Goal: Find specific page/section: Find specific page/section

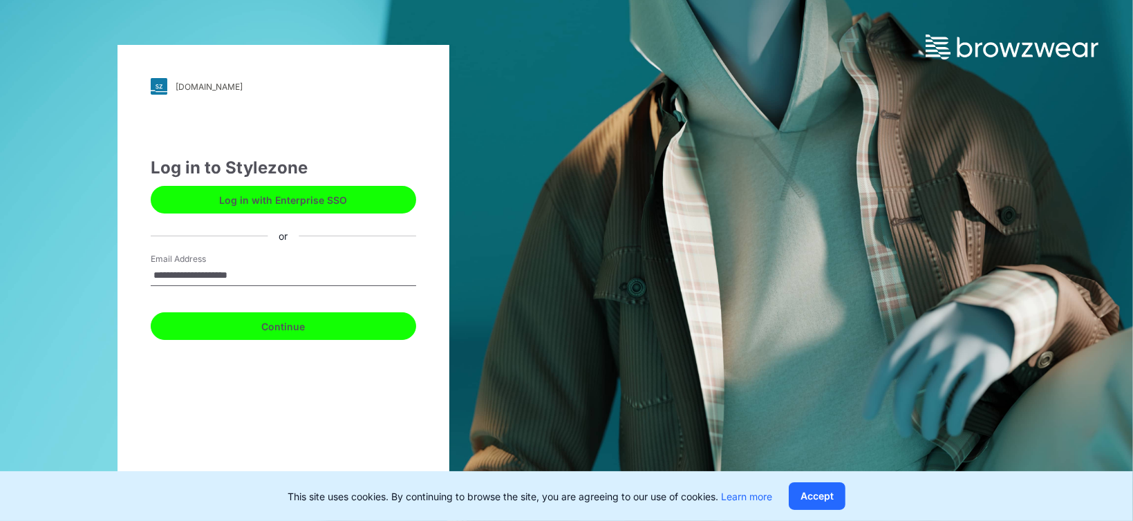
click at [294, 328] on button "Continue" at bounding box center [283, 326] width 265 height 28
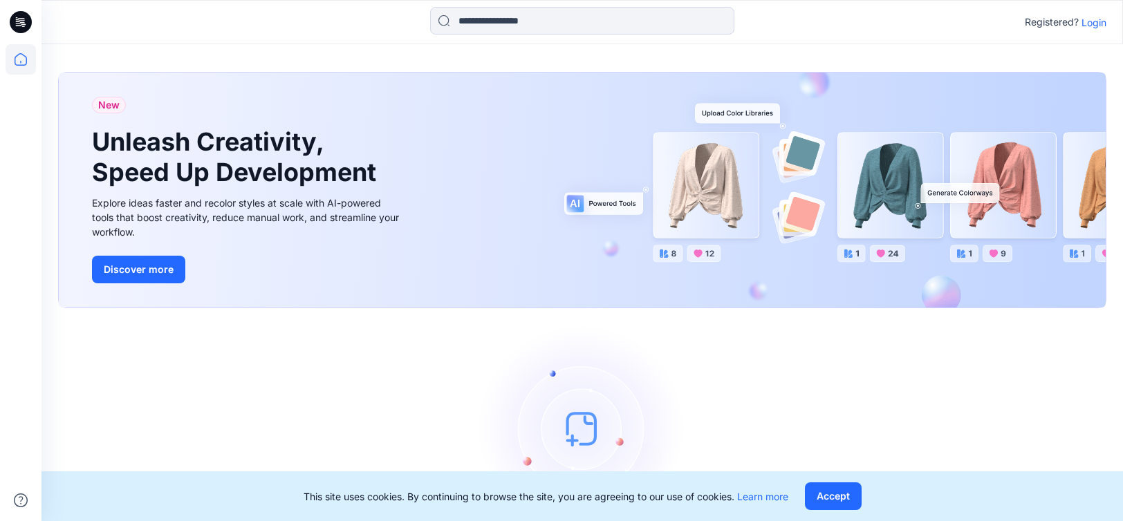
click at [1090, 25] on p "Login" at bounding box center [1093, 22] width 25 height 15
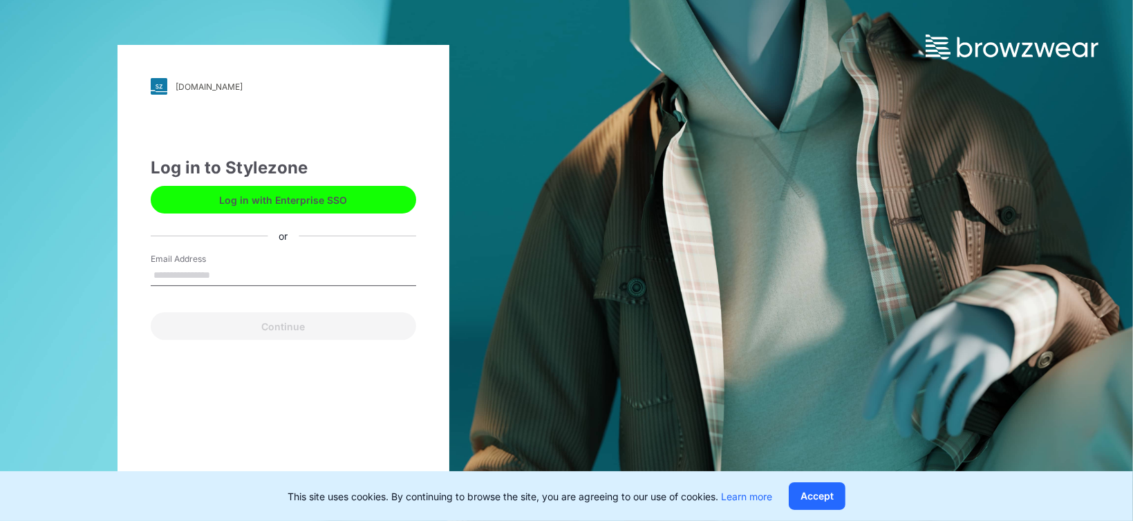
click at [364, 258] on div "Email Address" at bounding box center [283, 273] width 265 height 41
click at [354, 279] on input "Email Address" at bounding box center [283, 275] width 265 height 21
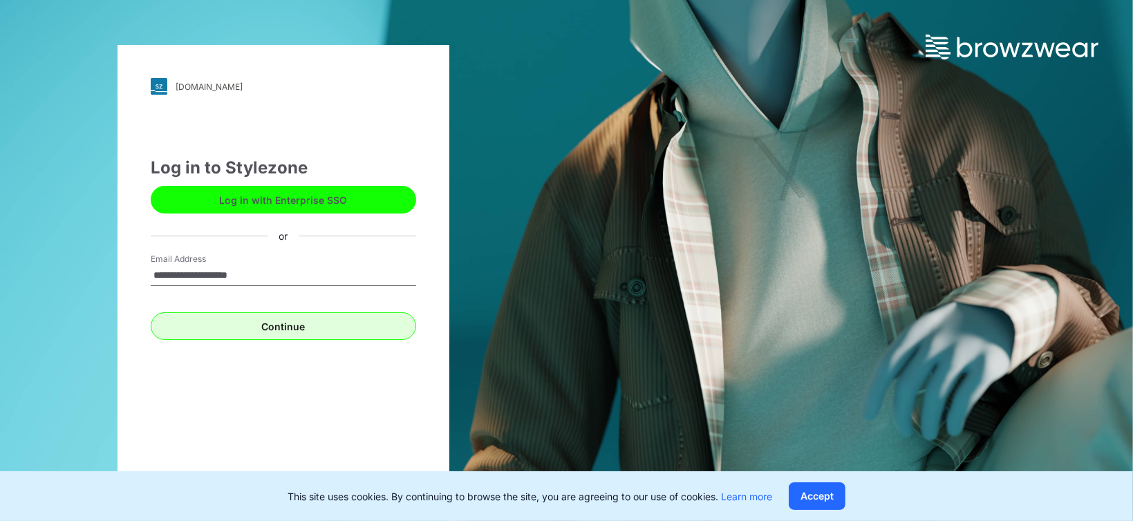
type input "**********"
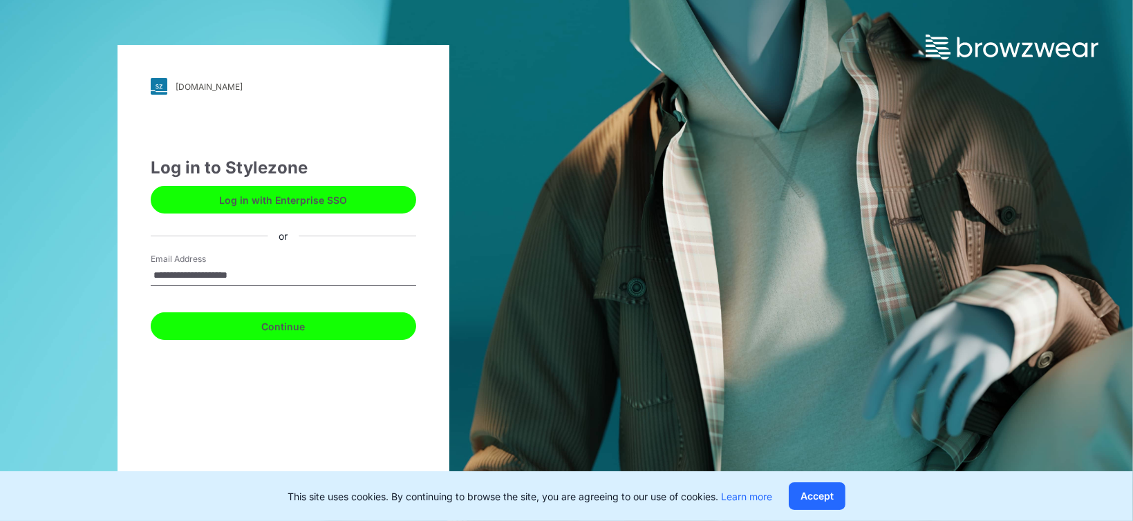
click at [205, 319] on button "Continue" at bounding box center [283, 326] width 265 height 28
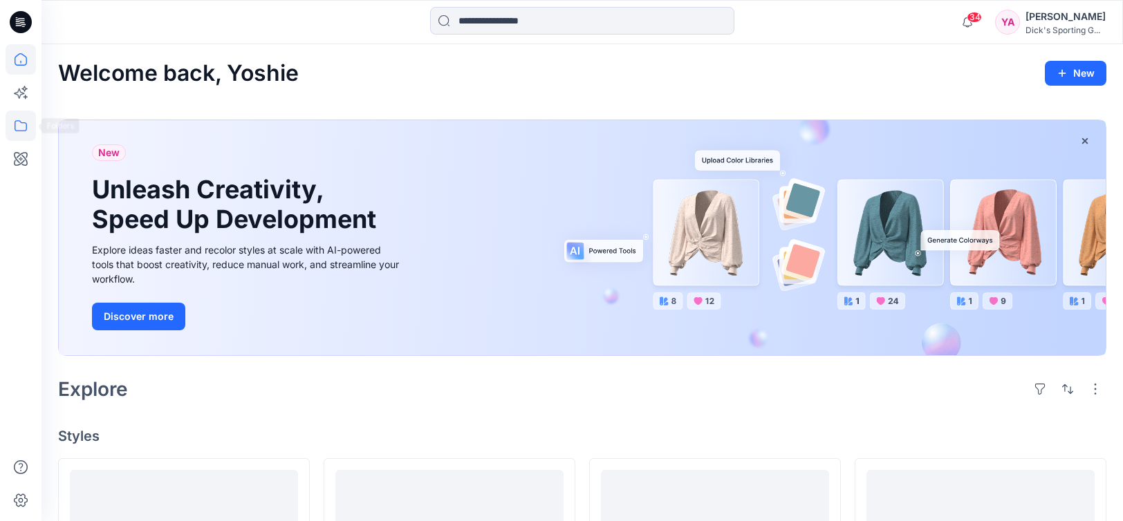
click at [24, 124] on icon at bounding box center [21, 126] width 30 height 30
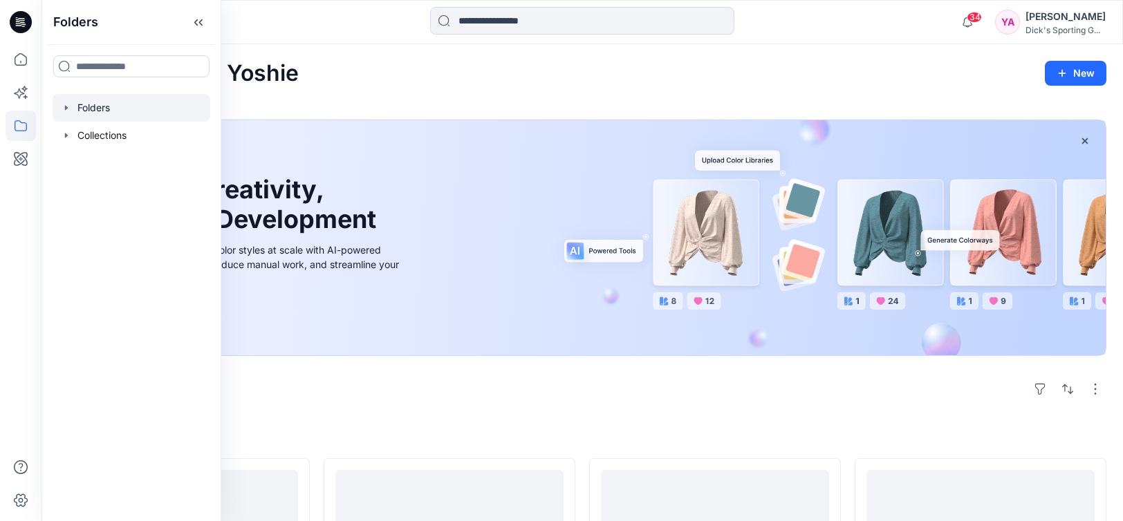
click at [103, 107] on div at bounding box center [132, 108] width 158 height 28
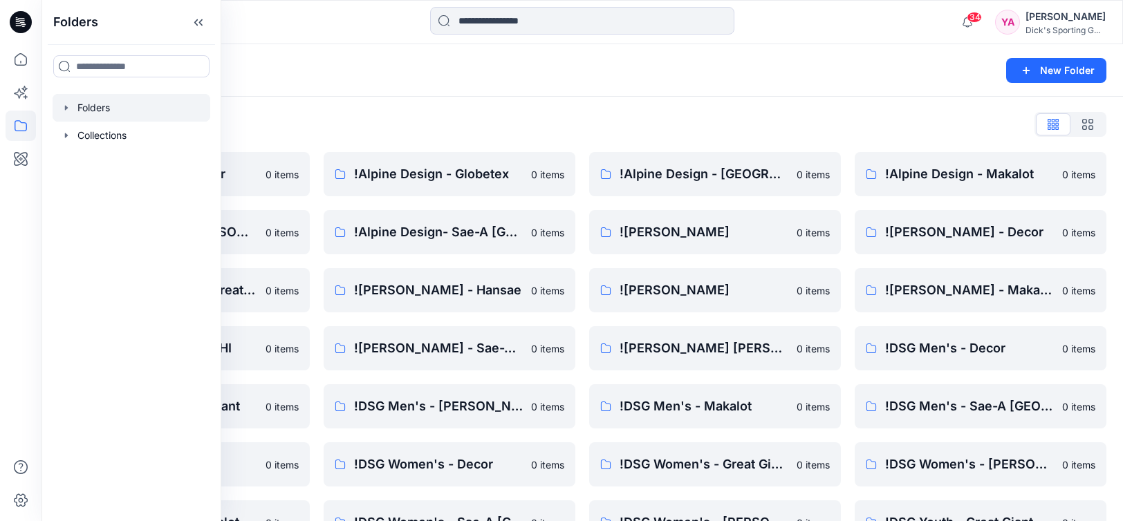
click at [575, 92] on div "Folders New Folder" at bounding box center [581, 70] width 1081 height 53
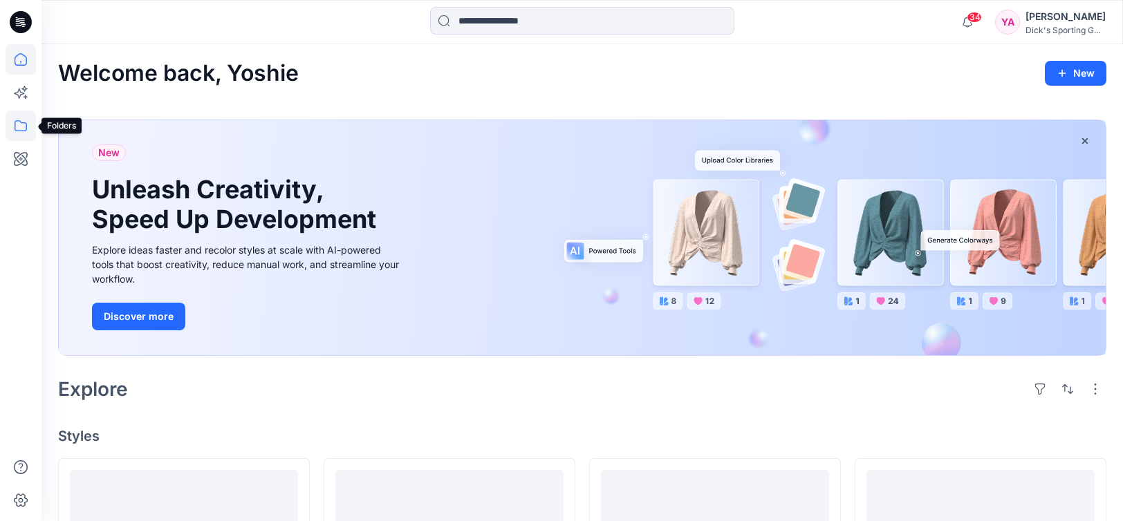
click at [27, 124] on icon at bounding box center [21, 126] width 30 height 30
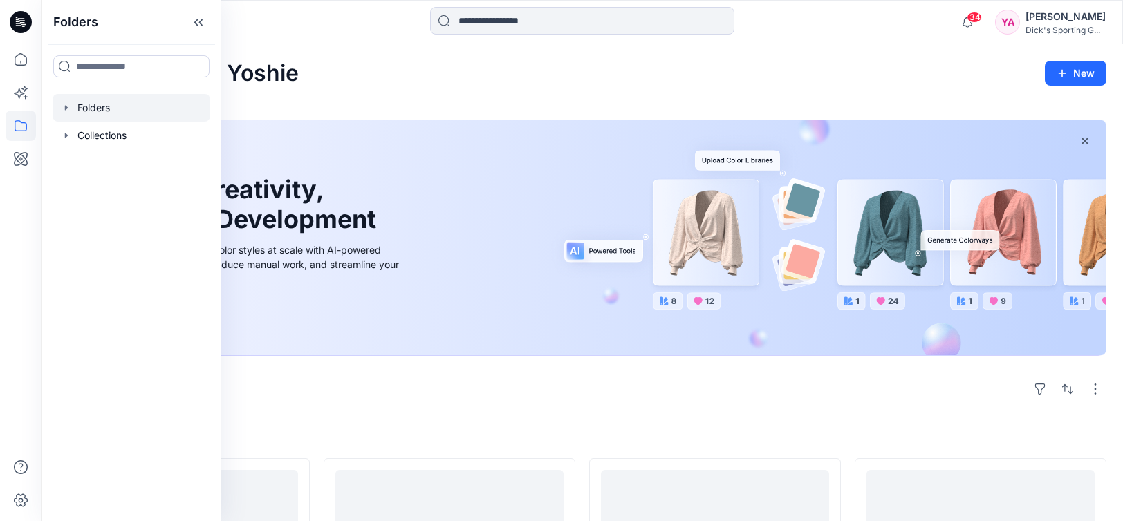
click at [106, 104] on div at bounding box center [132, 108] width 158 height 28
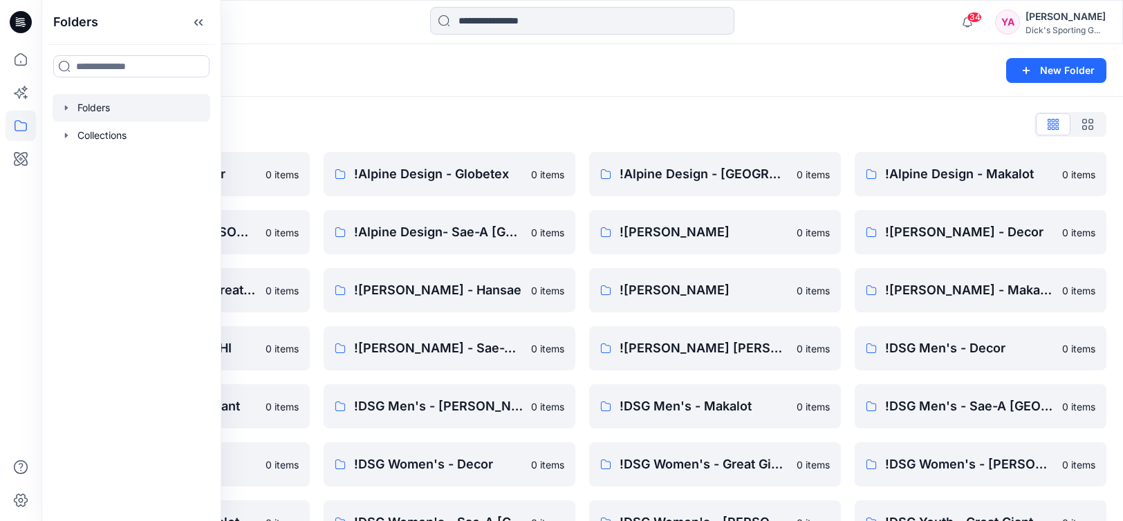
click at [883, 26] on div "34 Notifications Jo . shared Fit1 092325 in S26 CALIA - Decor Board (Unknown) 5…" at bounding box center [581, 22] width 1081 height 30
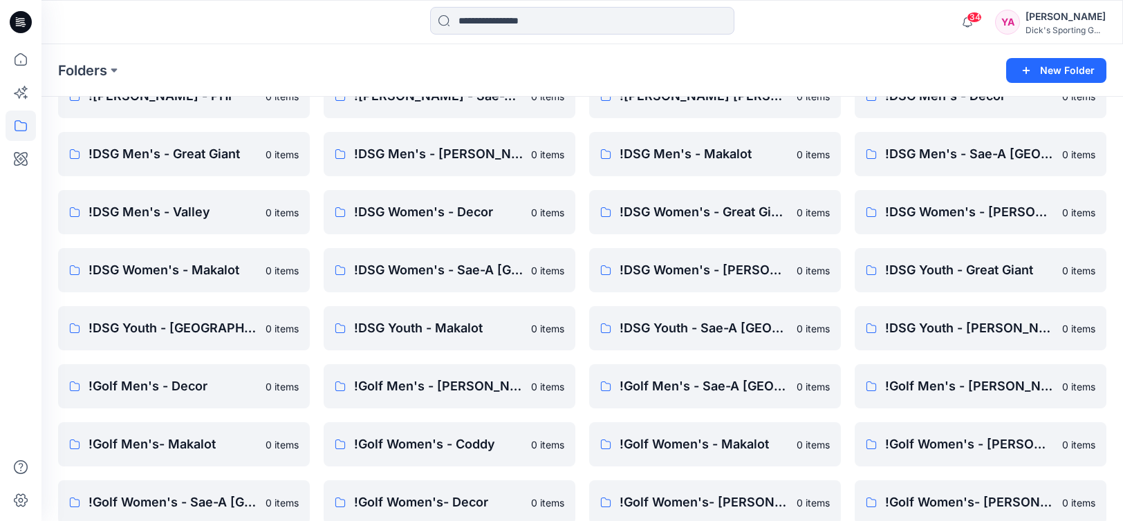
scroll to position [346, 0]
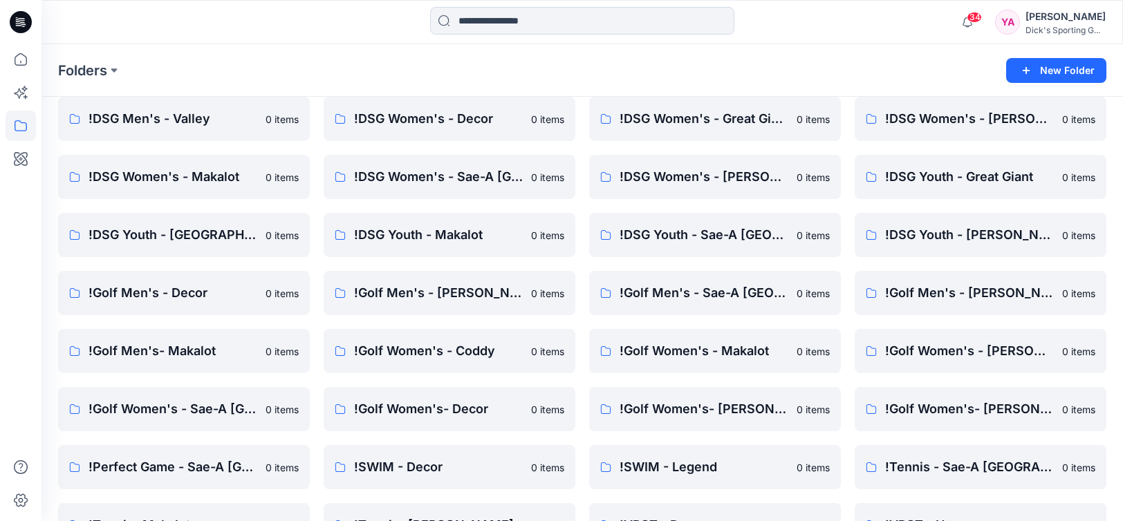
click at [890, 44] on div "34 Notifications Jo . shared Fit1 092325 in S26 CALIA - Decor Board (Unknown) 5…" at bounding box center [581, 22] width 1081 height 44
click at [904, 13] on div "34 Notifications Jo . shared Fit1 092325 in S26 CALIA - Decor Board (Unknown) 5…" at bounding box center [581, 22] width 1081 height 30
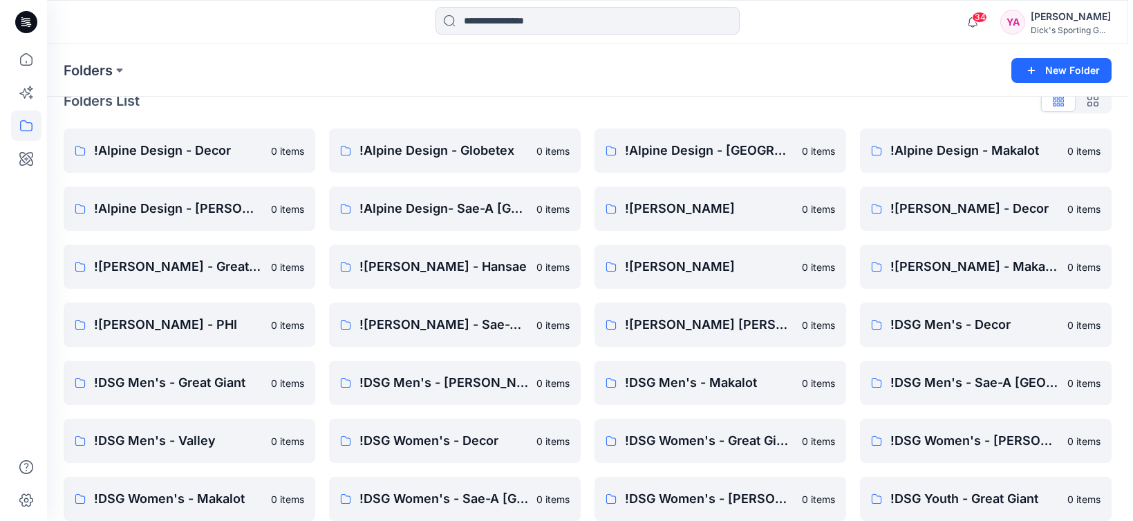
scroll to position [0, 0]
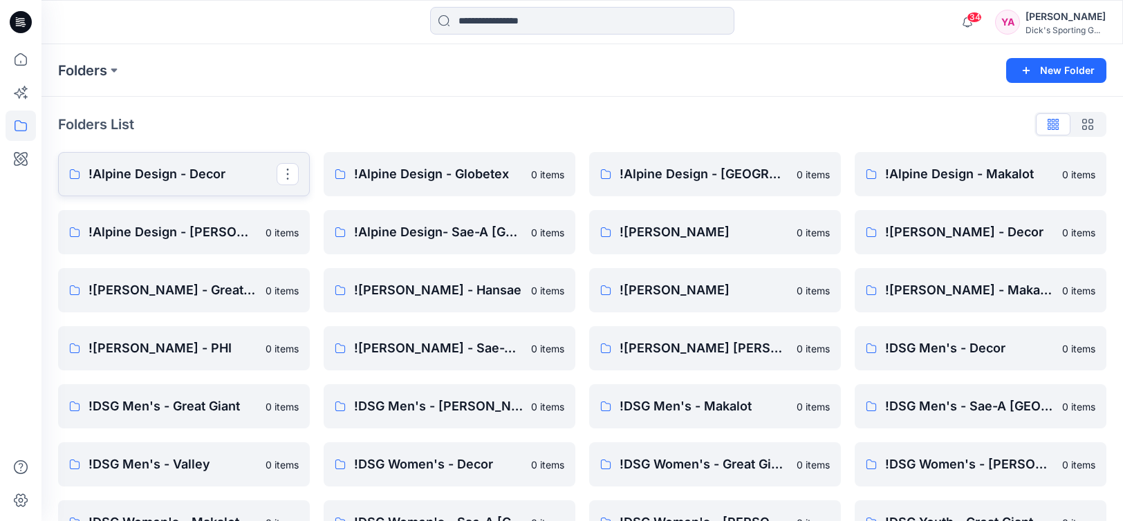
click at [221, 175] on p "!Alpine Design - Decor" at bounding box center [182, 174] width 188 height 19
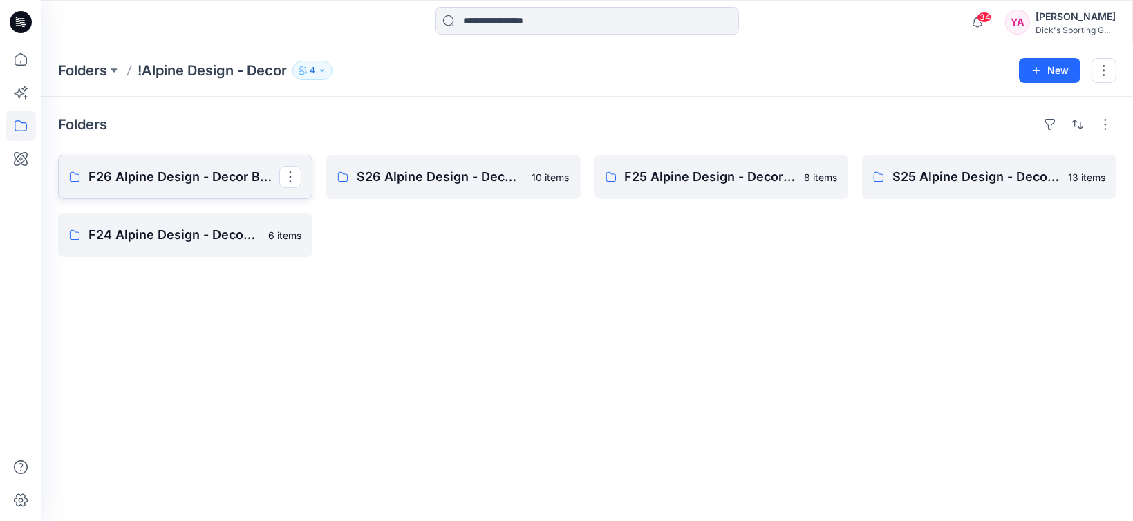
click at [203, 180] on p "F26 Alpine Design - Decor Board" at bounding box center [183, 176] width 191 height 19
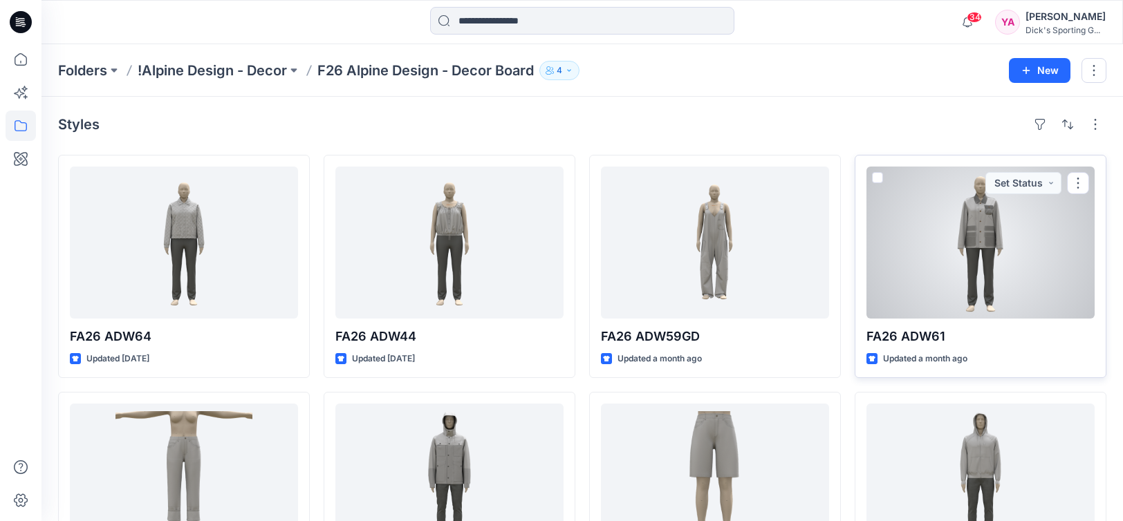
click at [877, 178] on span at bounding box center [877, 177] width 11 height 11
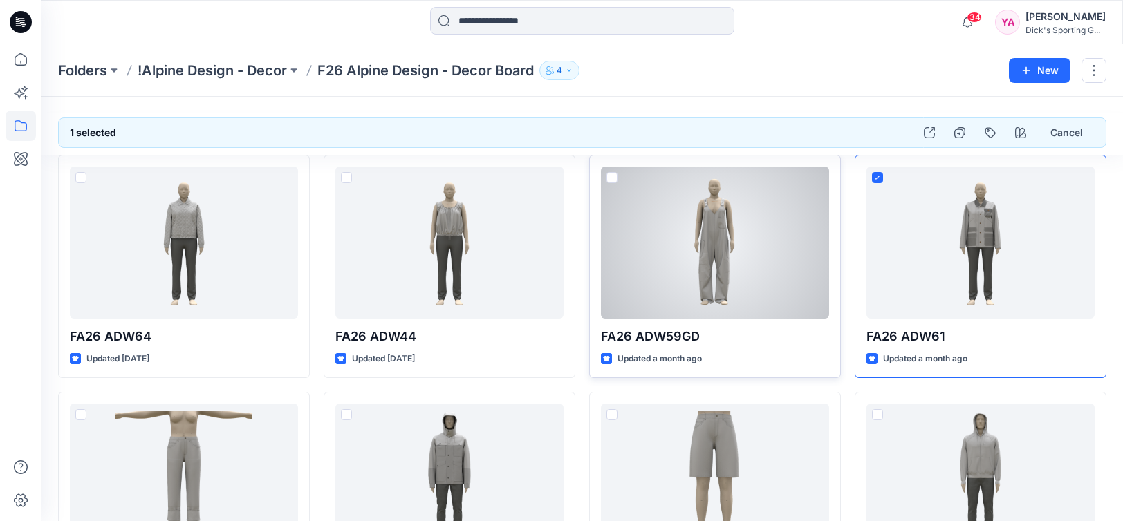
click at [617, 178] on span at bounding box center [611, 177] width 11 height 11
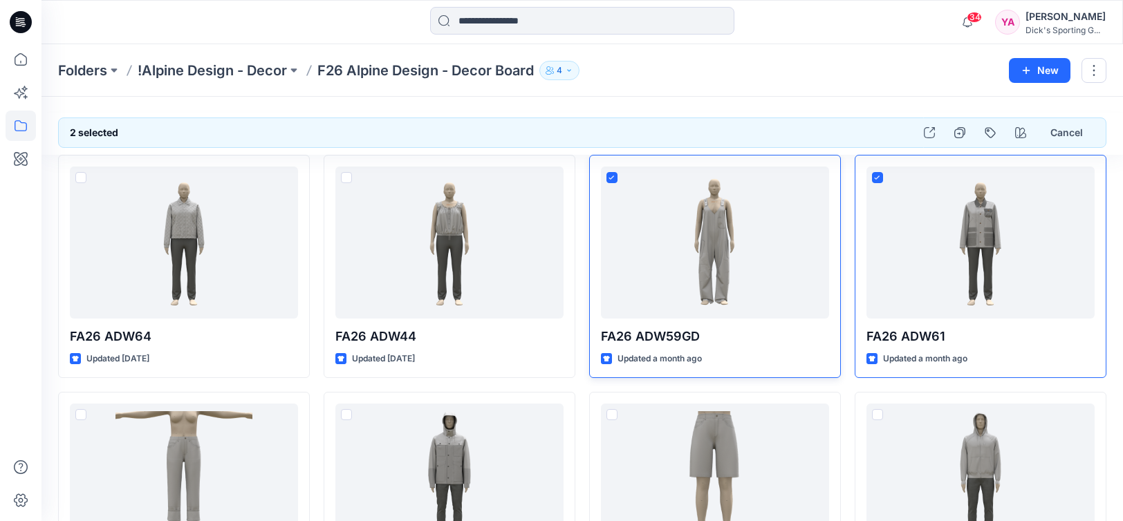
click at [754, 83] on div "Folders !Alpine Design - Decor F26 Alpine Design - Decor Board 4 New" at bounding box center [581, 70] width 1081 height 53
click at [268, 68] on p "!Alpine Design - Decor" at bounding box center [212, 70] width 149 height 19
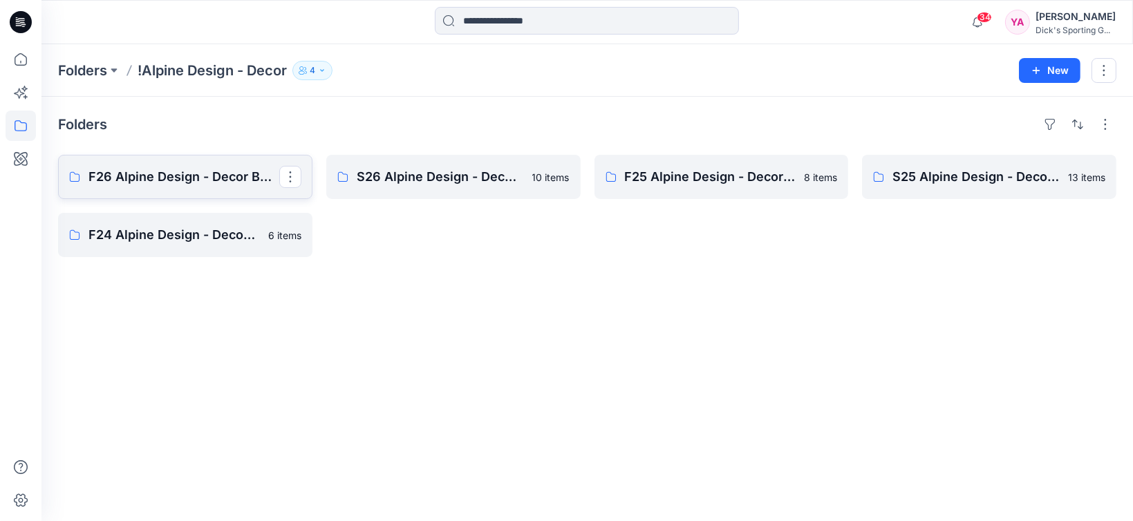
click at [205, 177] on p "F26 Alpine Design - Decor Board" at bounding box center [183, 176] width 191 height 19
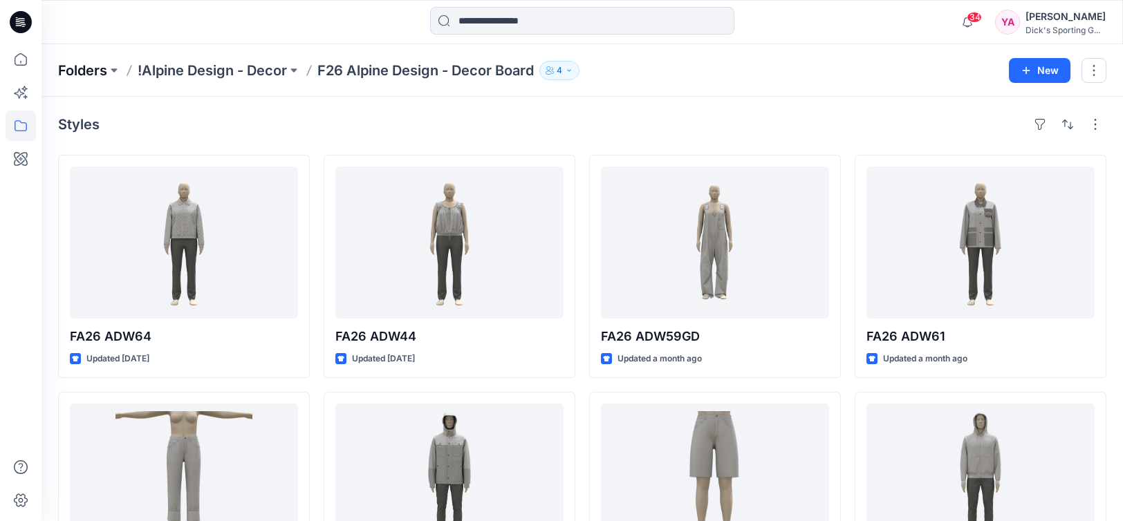
click at [92, 77] on p "Folders" at bounding box center [82, 70] width 49 height 19
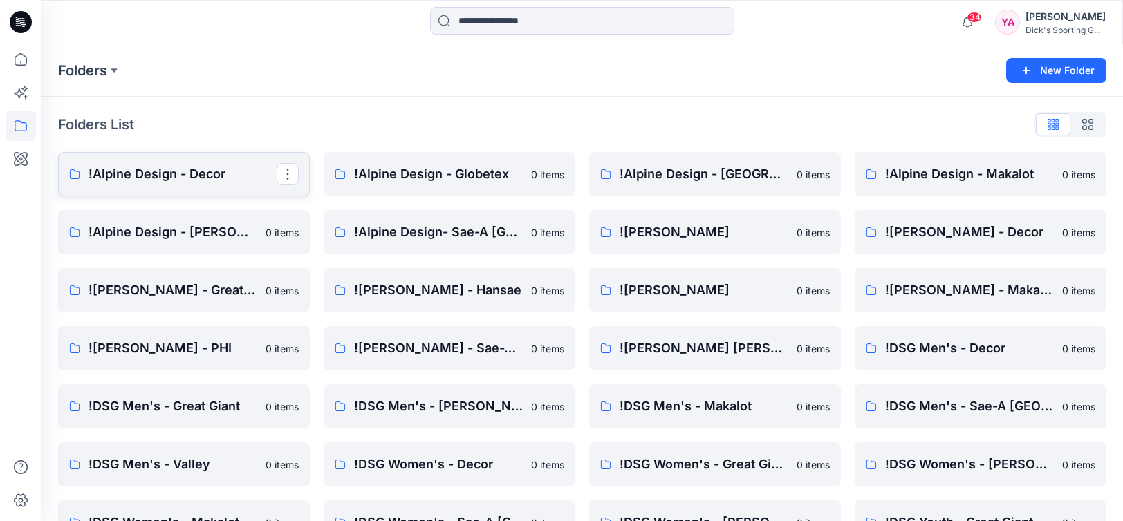
click at [213, 158] on link "!Alpine Design - Decor" at bounding box center [184, 174] width 252 height 44
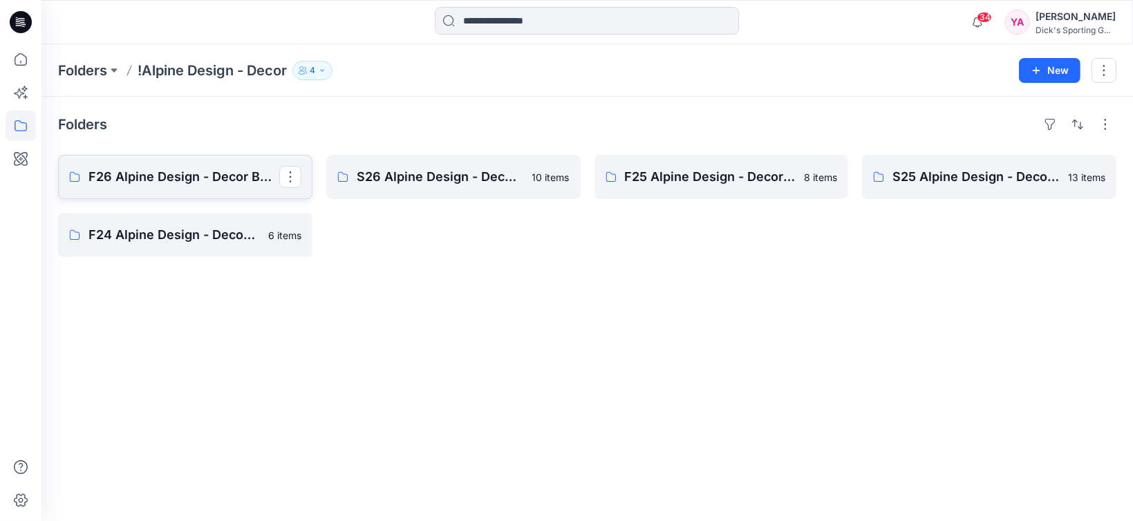
click at [185, 185] on p "F26 Alpine Design - Decor Board" at bounding box center [183, 176] width 191 height 19
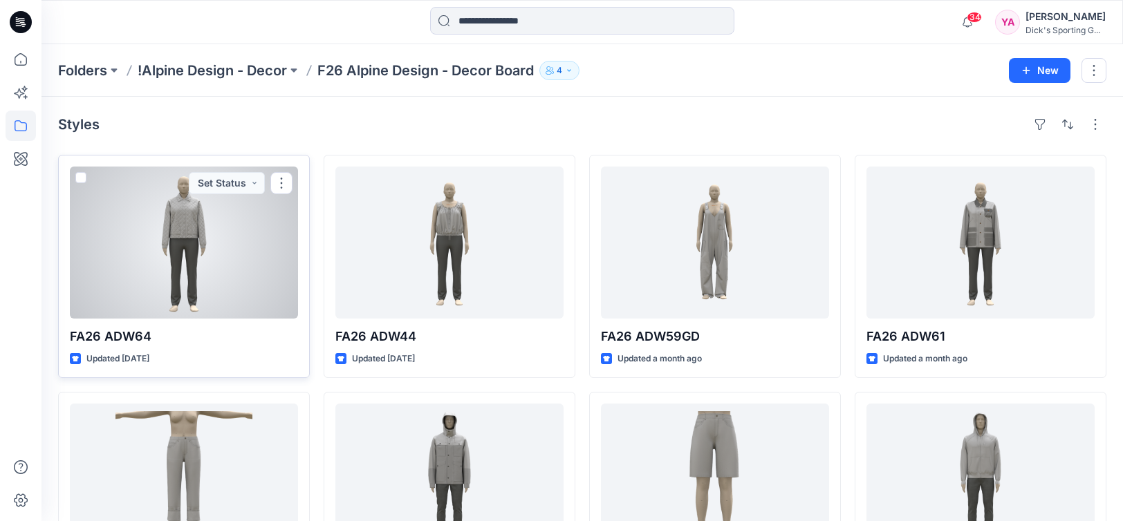
click at [80, 181] on span at bounding box center [80, 177] width 11 height 11
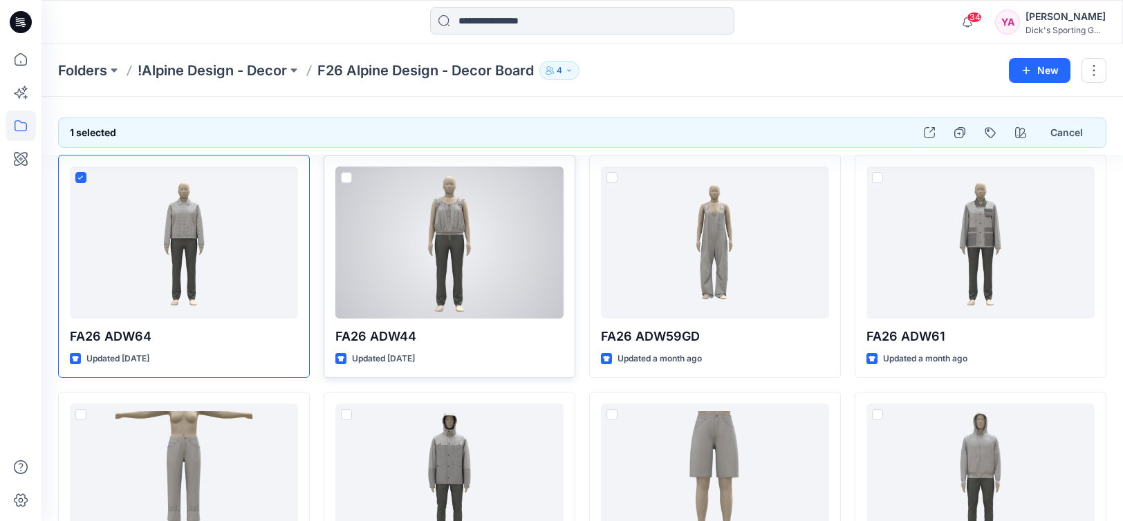
click at [345, 176] on span at bounding box center [346, 177] width 11 height 11
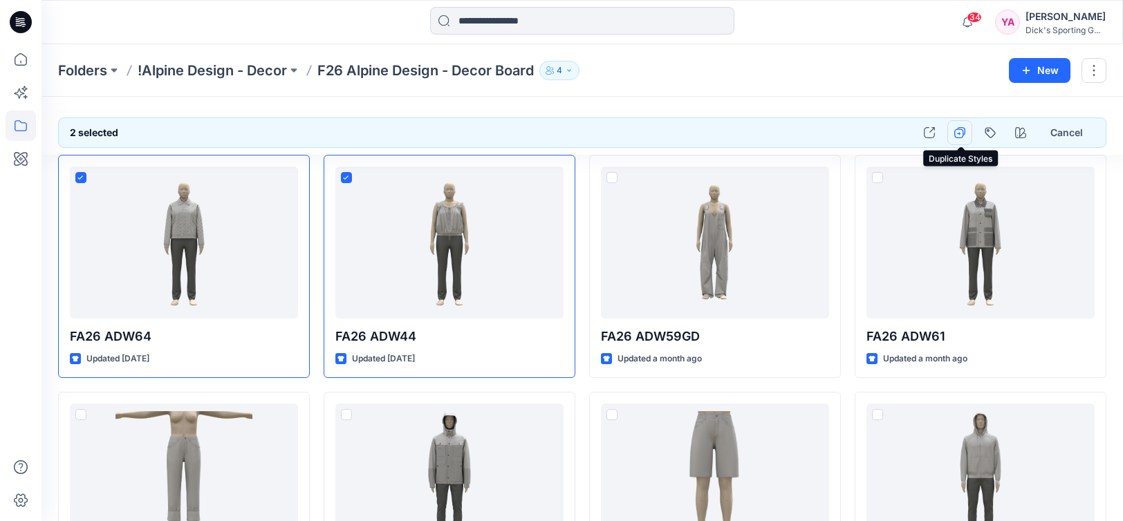
click at [962, 136] on icon "button" at bounding box center [959, 132] width 11 height 11
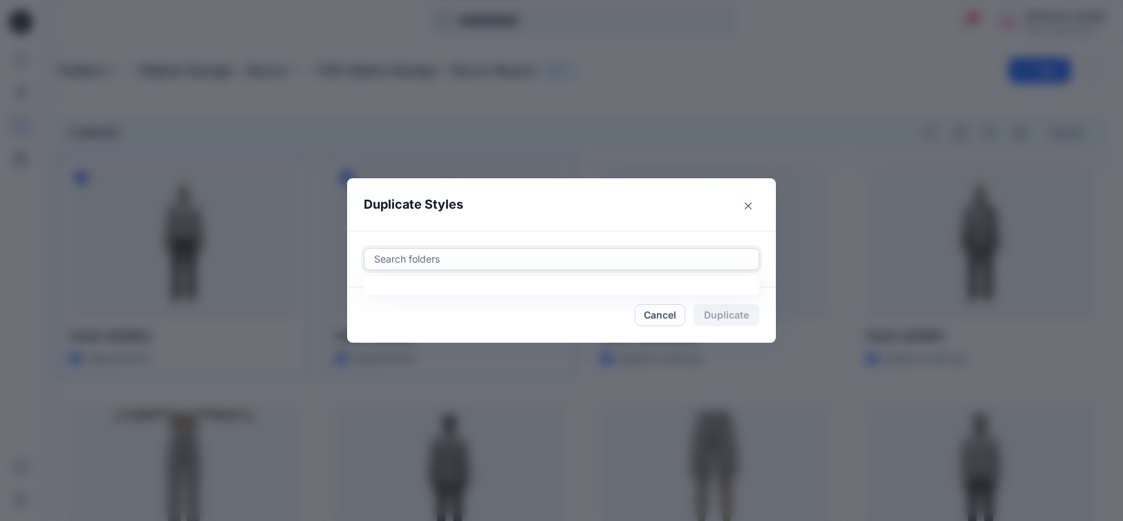
click at [471, 250] on div "Search folders" at bounding box center [561, 259] width 394 height 21
click at [757, 210] on button "Close" at bounding box center [748, 206] width 22 height 22
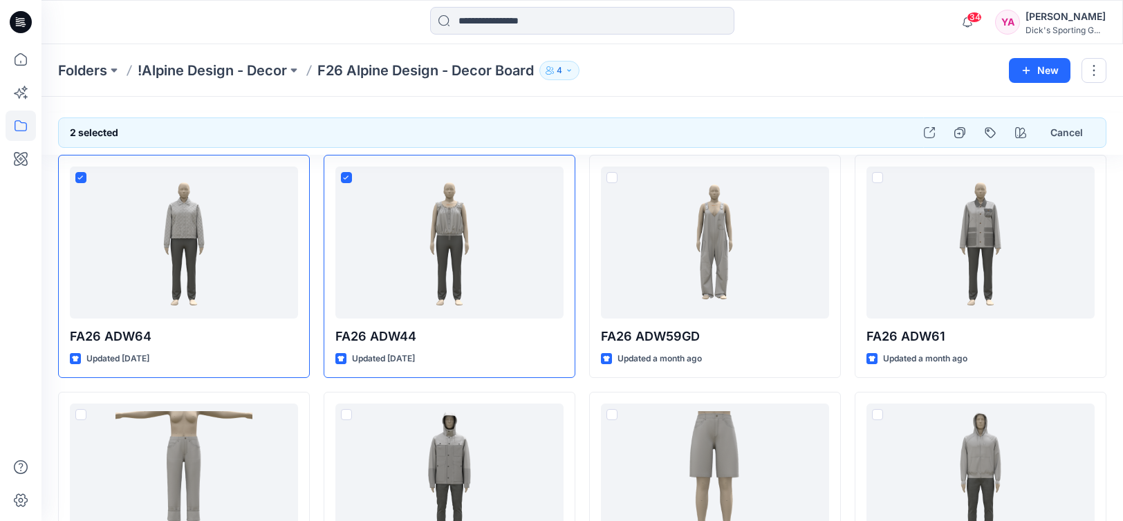
click at [822, 61] on div "Folders !Alpine Design - Decor F26 Alpine Design - Decor Board 4" at bounding box center [528, 70] width 940 height 19
click at [754, 72] on div "Folders !Alpine Design - Decor F26 Alpine Design - Decor Board 4" at bounding box center [528, 70] width 940 height 19
click at [811, 61] on div "Folders !Alpine Design - Decor F26 Alpine Design - Decor Board 4" at bounding box center [528, 70] width 940 height 19
click at [870, 66] on div "Folders !Alpine Design - Decor F26 Alpine Design - Decor Board 4" at bounding box center [528, 70] width 940 height 19
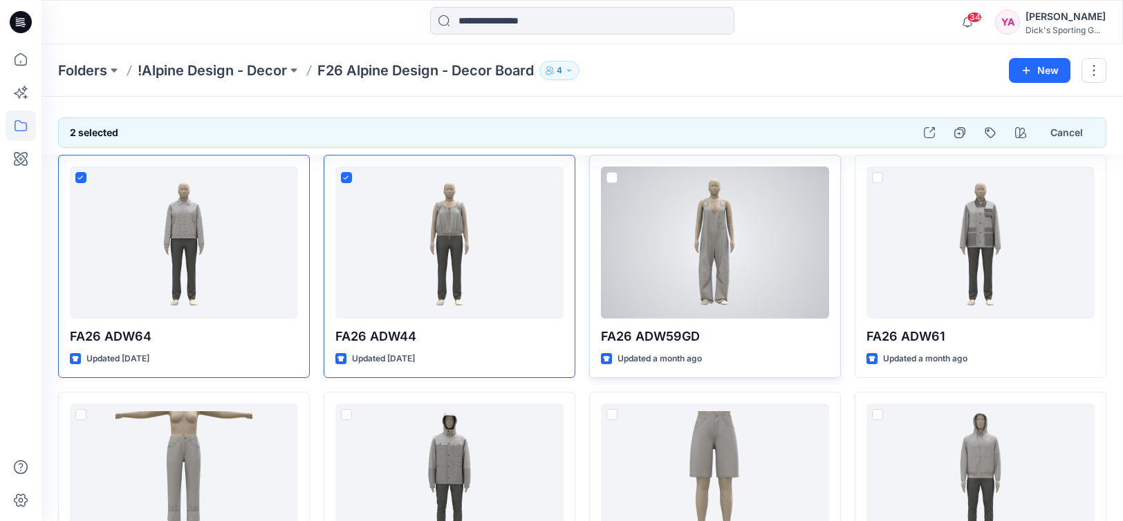
click at [680, 219] on div at bounding box center [715, 243] width 228 height 152
click at [681, 221] on div at bounding box center [715, 243] width 228 height 152
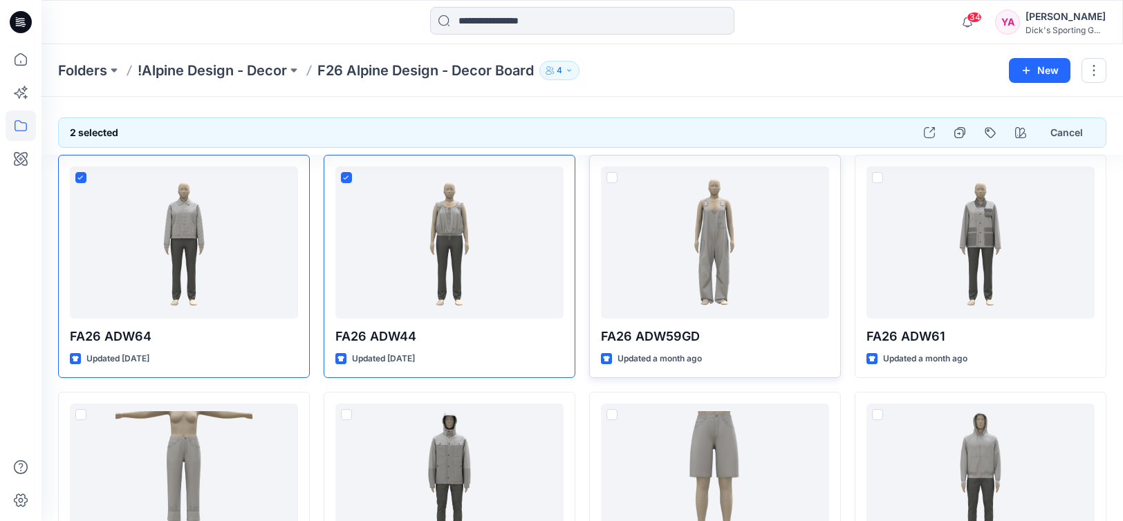
click at [796, 88] on div "Folders !Alpine Design - Decor F26 Alpine Design - Decor Board 4 New" at bounding box center [581, 70] width 1081 height 53
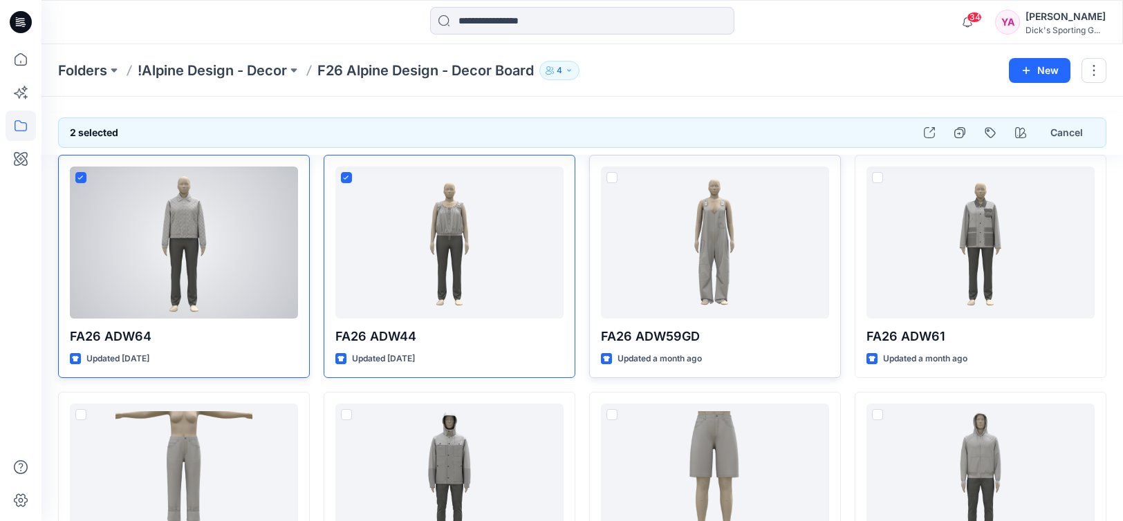
click at [231, 161] on div "FA26 ADW64 Updated 7 days ago" at bounding box center [184, 266] width 252 height 223
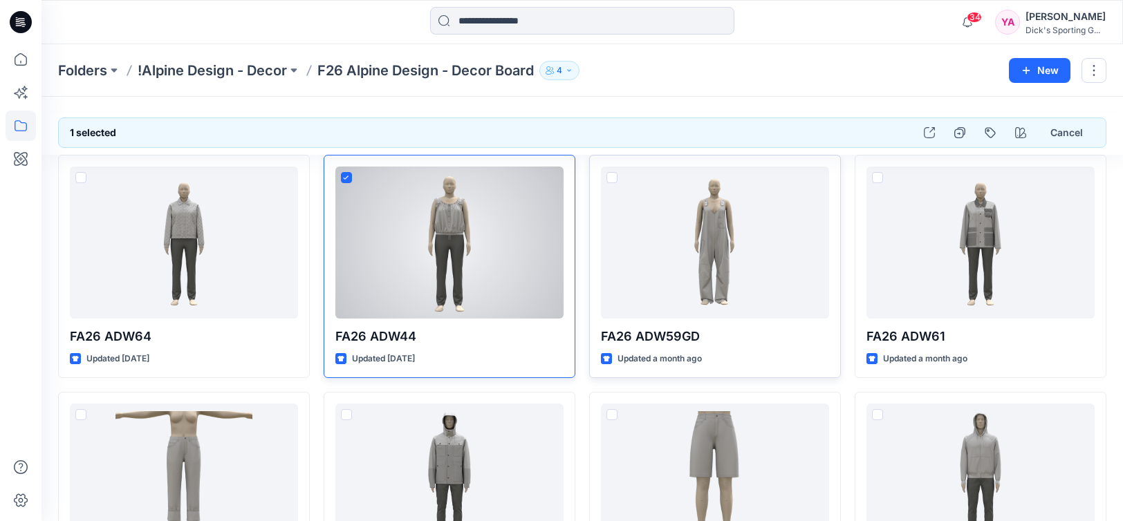
click at [348, 167] on div at bounding box center [449, 243] width 228 height 152
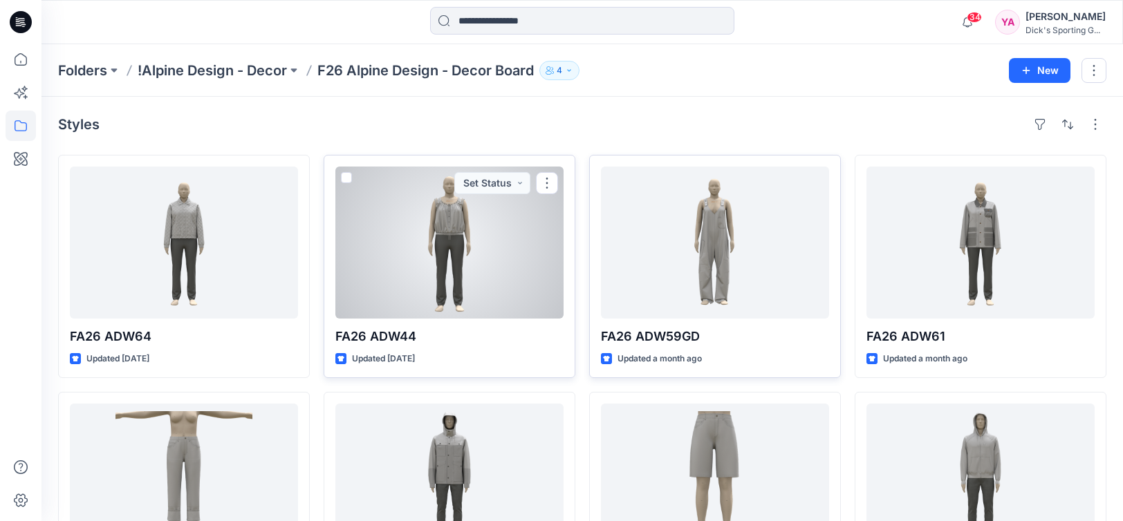
click at [415, 251] on div at bounding box center [449, 243] width 228 height 152
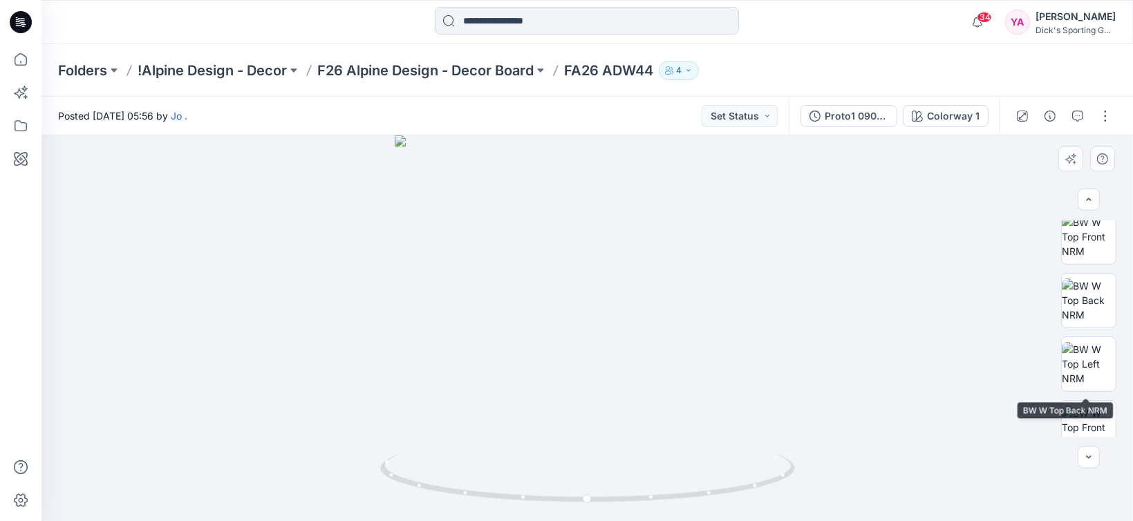
scroll to position [69, 0]
